Goal: Ask a question

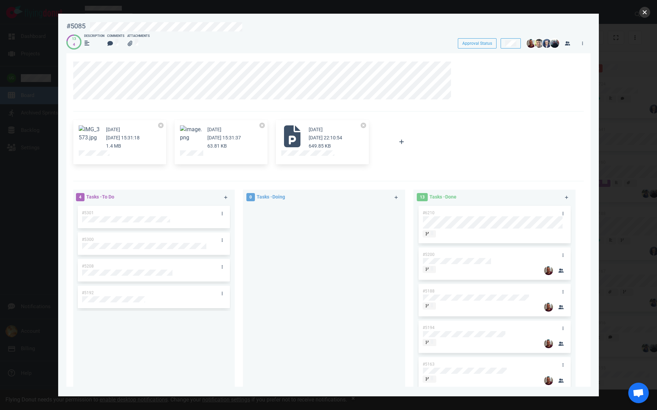
click at [646, 14] on button "close" at bounding box center [644, 12] width 11 height 11
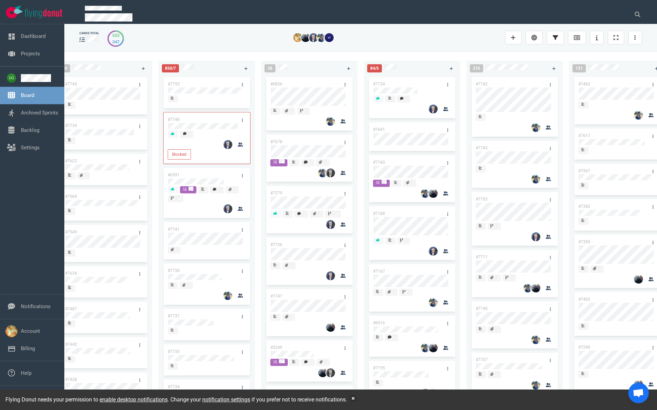
scroll to position [0, 233]
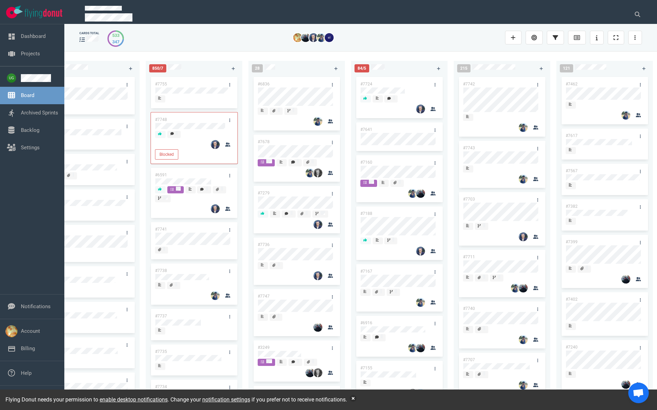
click at [266, 82] on link "#6836" at bounding box center [264, 84] width 12 height 5
click at [634, 14] on button at bounding box center [637, 15] width 17 height 14
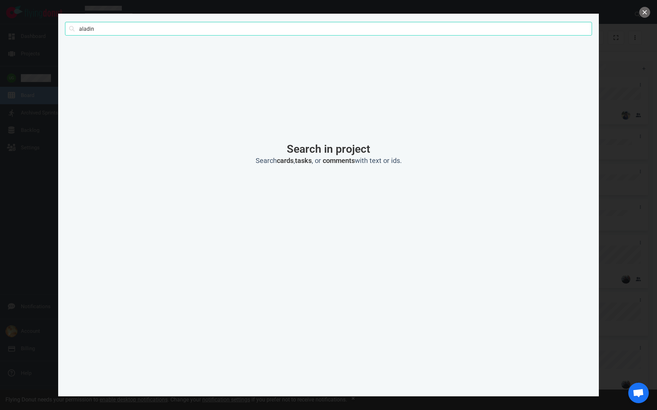
click button "Search" at bounding box center [0, 0] width 0 height 0
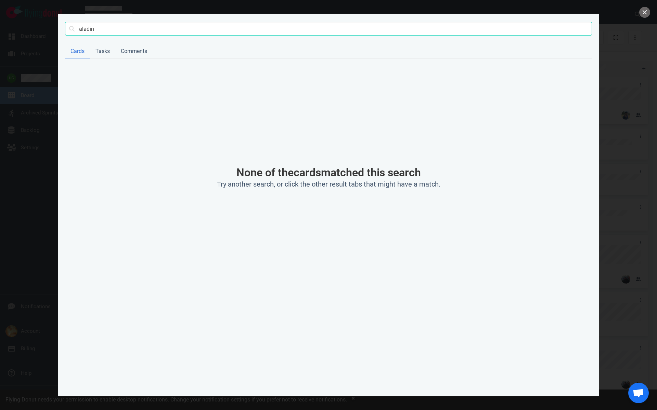
click at [91, 29] on input "aladin" at bounding box center [328, 29] width 527 height 14
type input "aladdin"
click button "Search" at bounding box center [0, 0] width 0 height 0
